Goal: Navigation & Orientation: Understand site structure

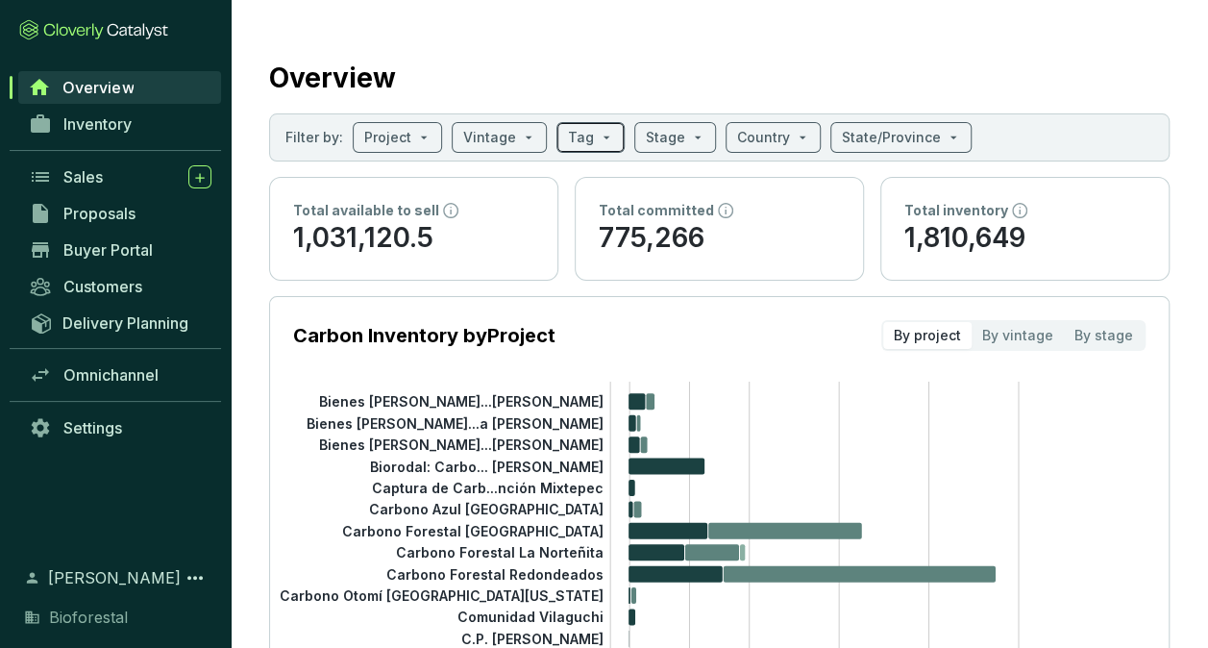
click at [578, 148] on input "search" at bounding box center [581, 137] width 26 height 29
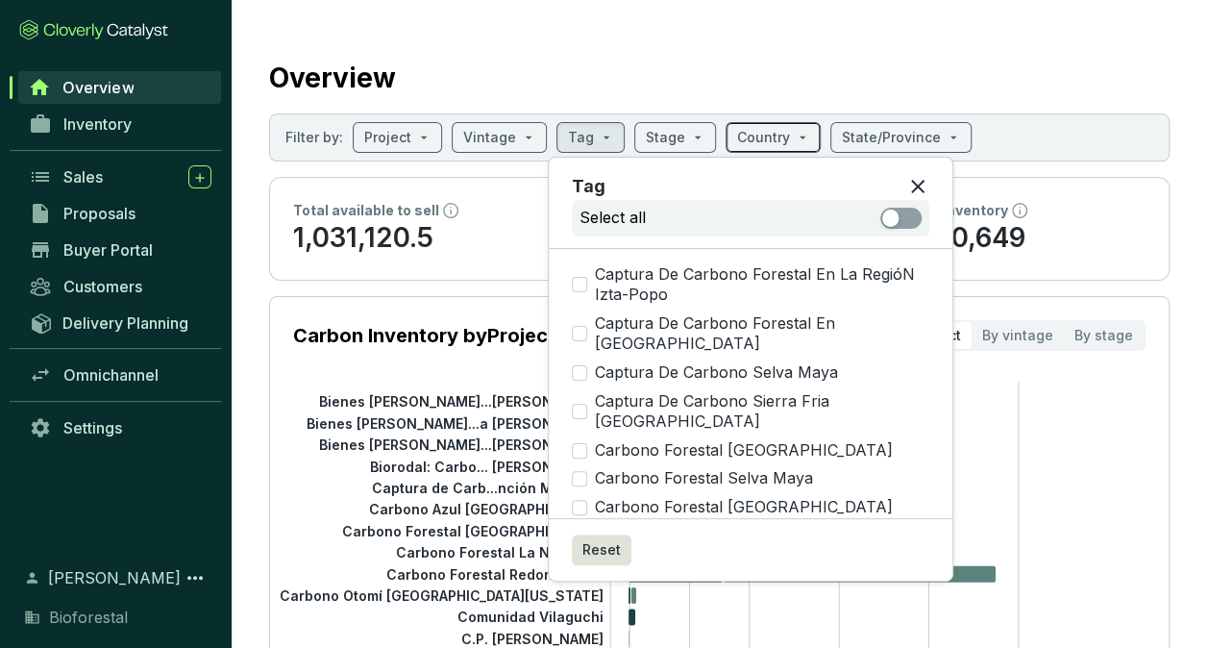
click at [780, 133] on span at bounding box center [773, 137] width 72 height 29
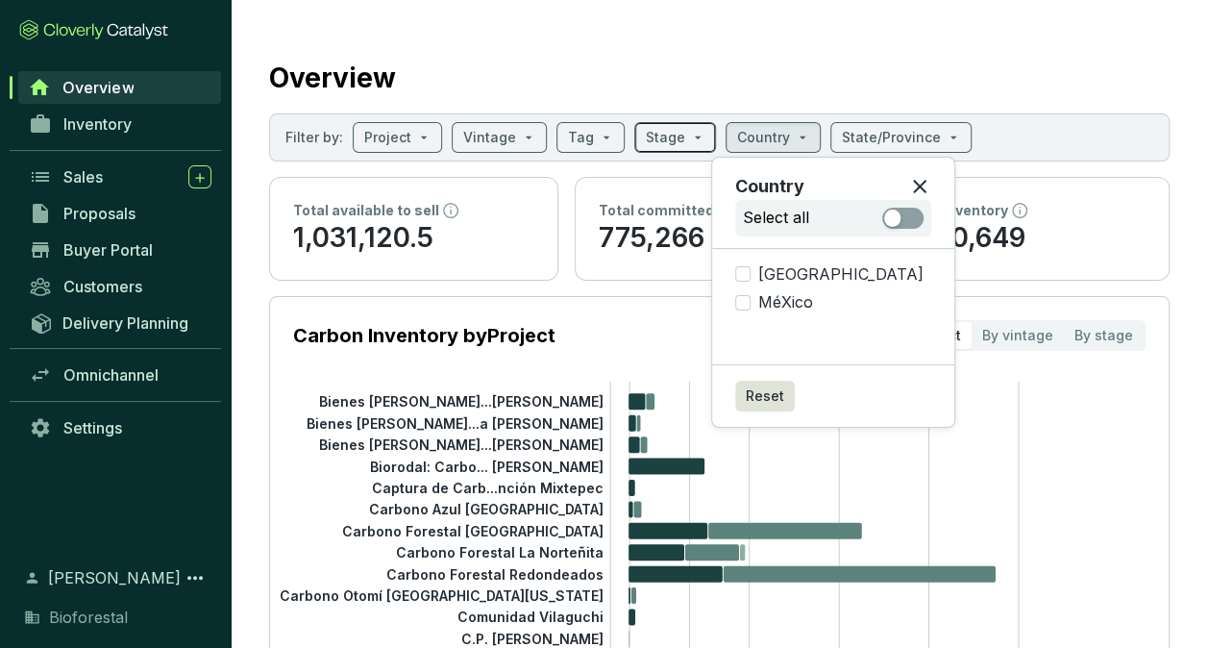
click at [683, 133] on span at bounding box center [675, 137] width 59 height 29
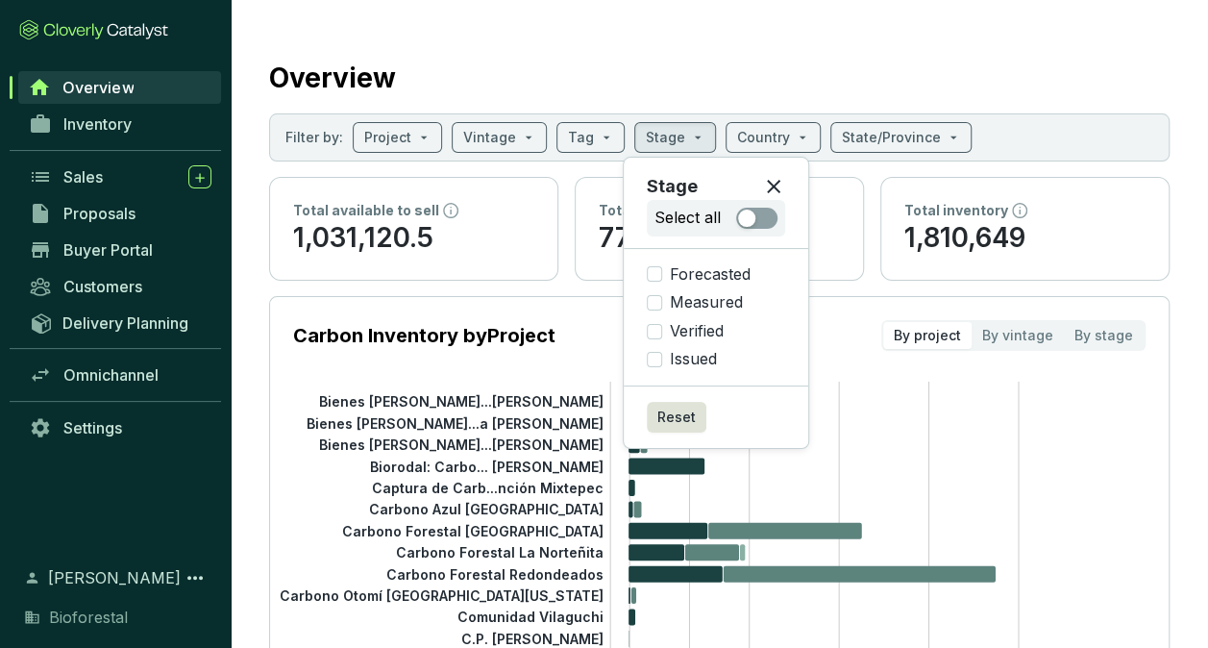
click at [119, 142] on div "Inventory" at bounding box center [115, 132] width 231 height 53
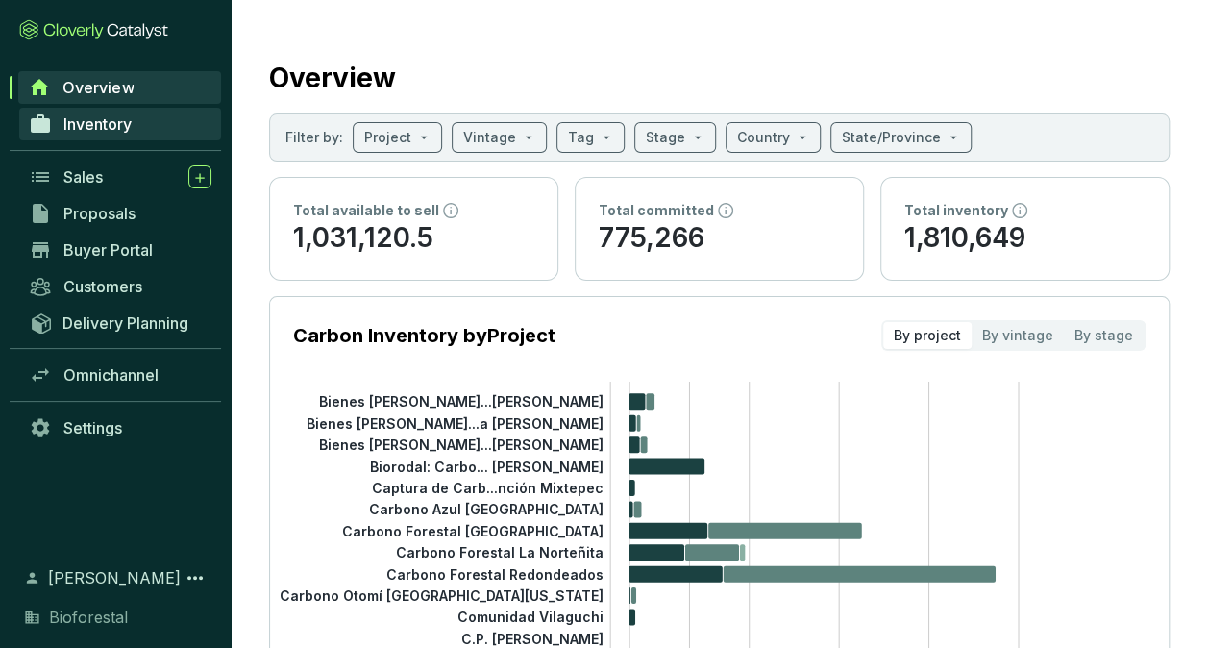
click at [119, 130] on span "Inventory" at bounding box center [97, 123] width 68 height 19
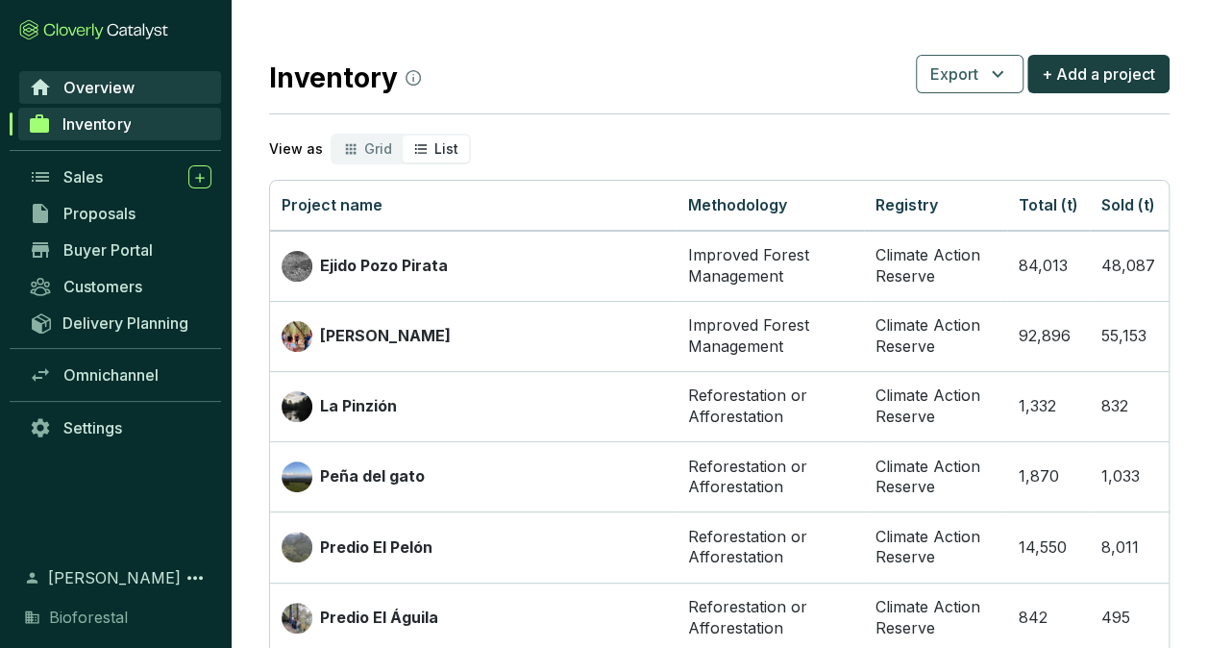
click at [138, 88] on link "Overview" at bounding box center [120, 87] width 202 height 33
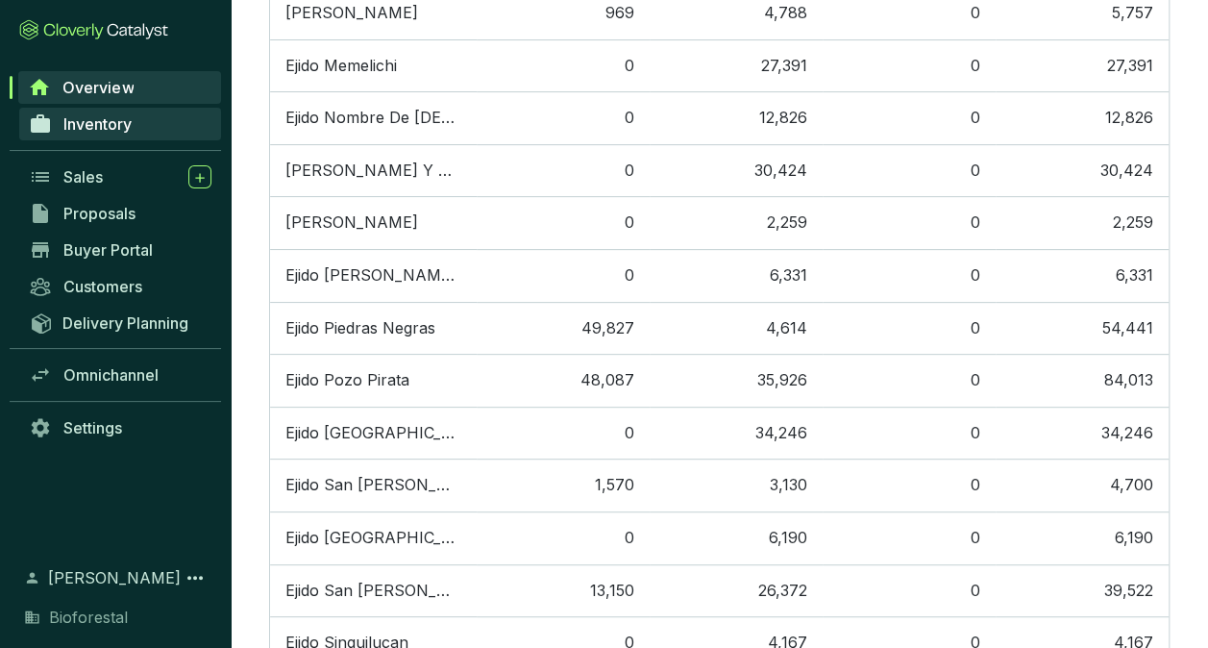
scroll to position [3459, 0]
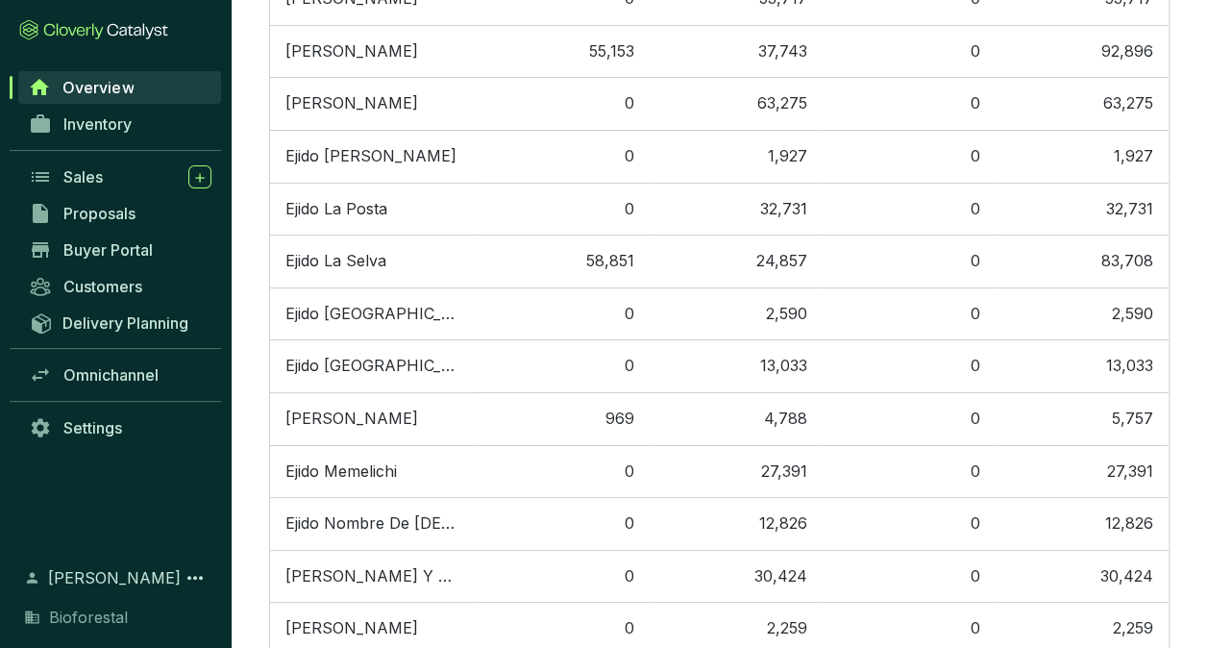
click at [157, 90] on link "Overview" at bounding box center [119, 87] width 203 height 33
